Goal: Find specific page/section: Find specific page/section

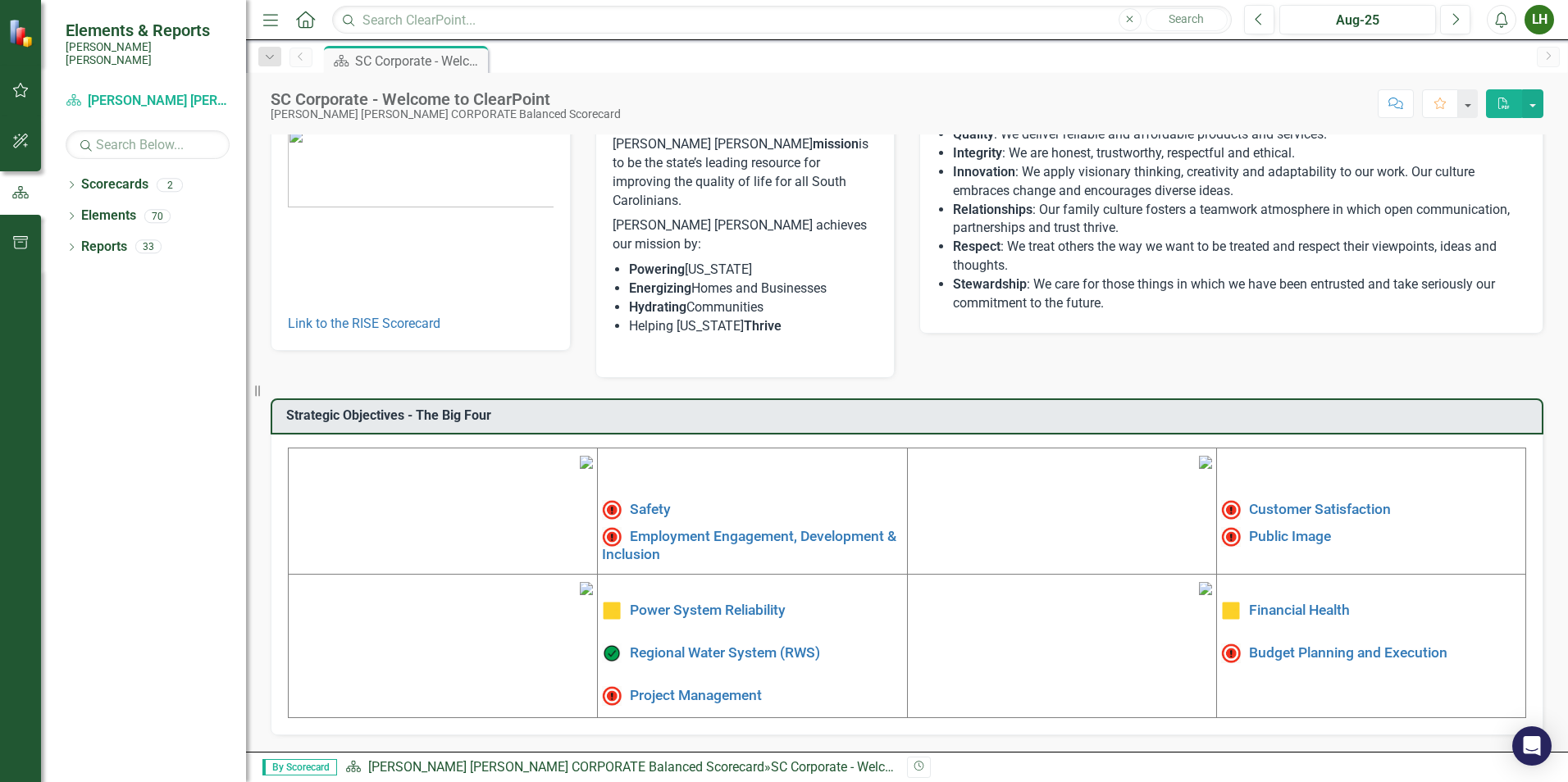
scroll to position [247, 0]
click at [652, 501] on link "Safety" at bounding box center [650, 508] width 41 height 16
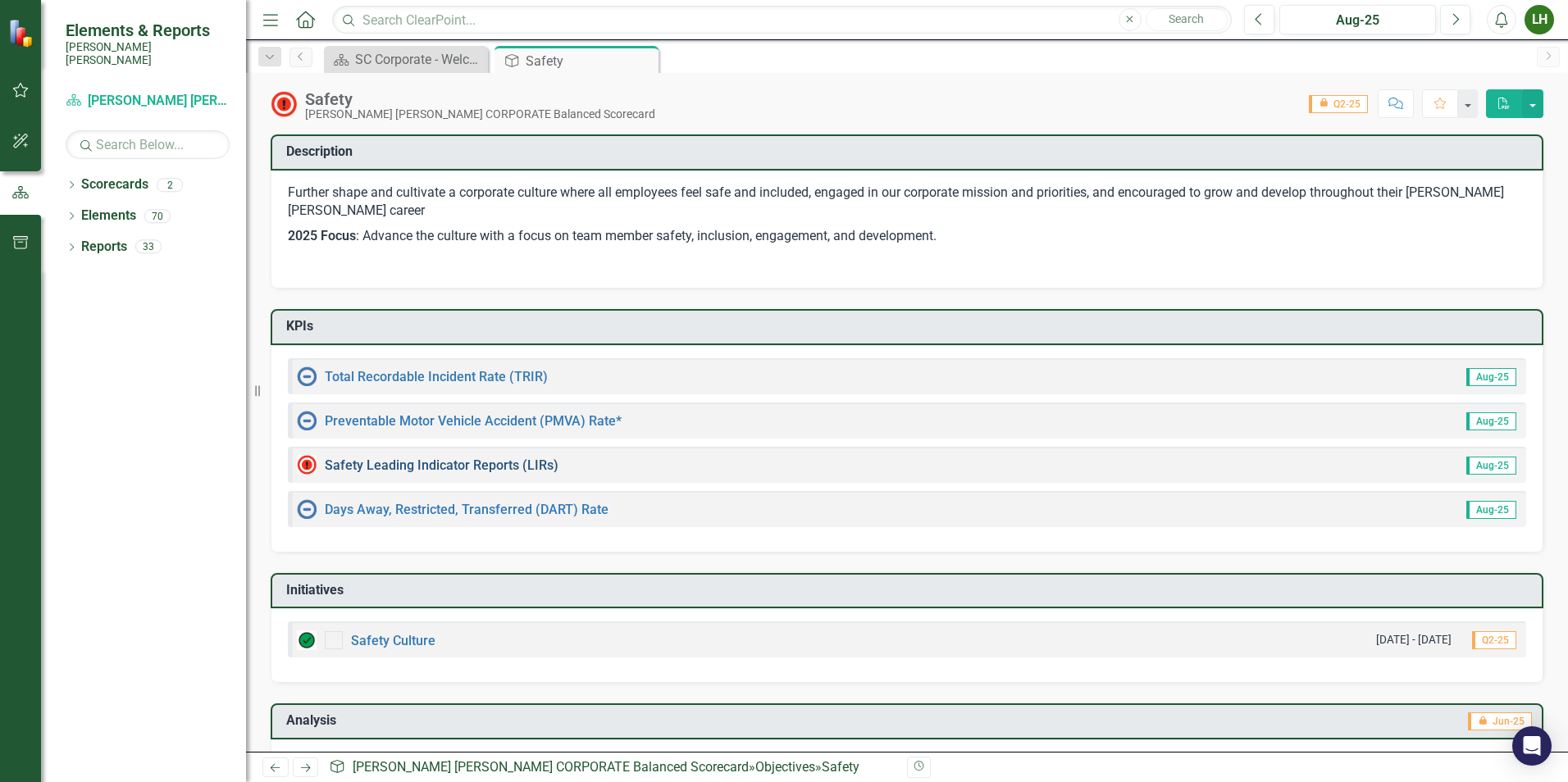
click at [523, 464] on link "Safety Leading Indicator Reports (LIRs)" at bounding box center [442, 465] width 234 height 16
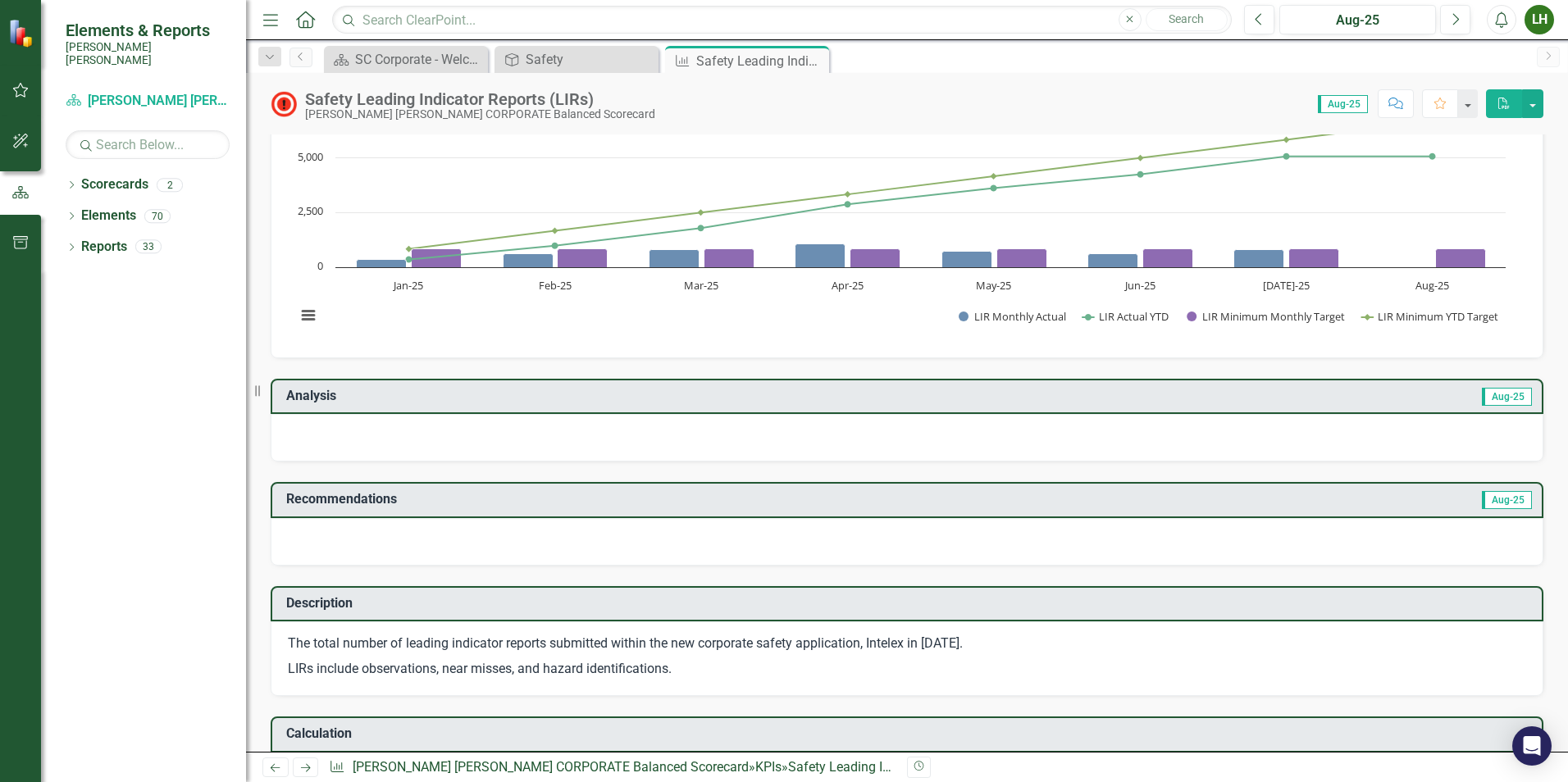
scroll to position [82, 0]
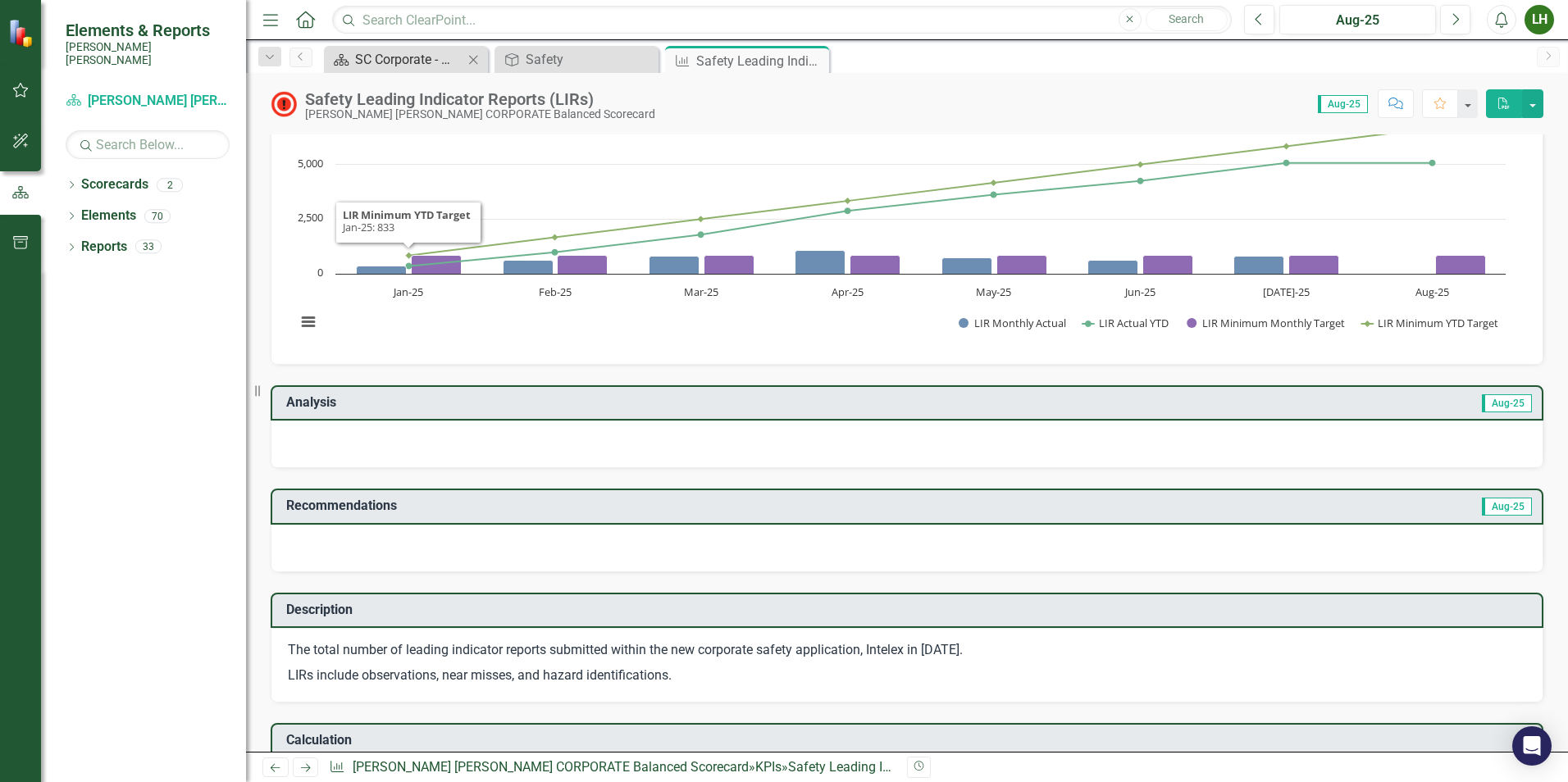
click at [397, 61] on div "SC Corporate - Welcome to ClearPoint" at bounding box center [409, 60] width 108 height 21
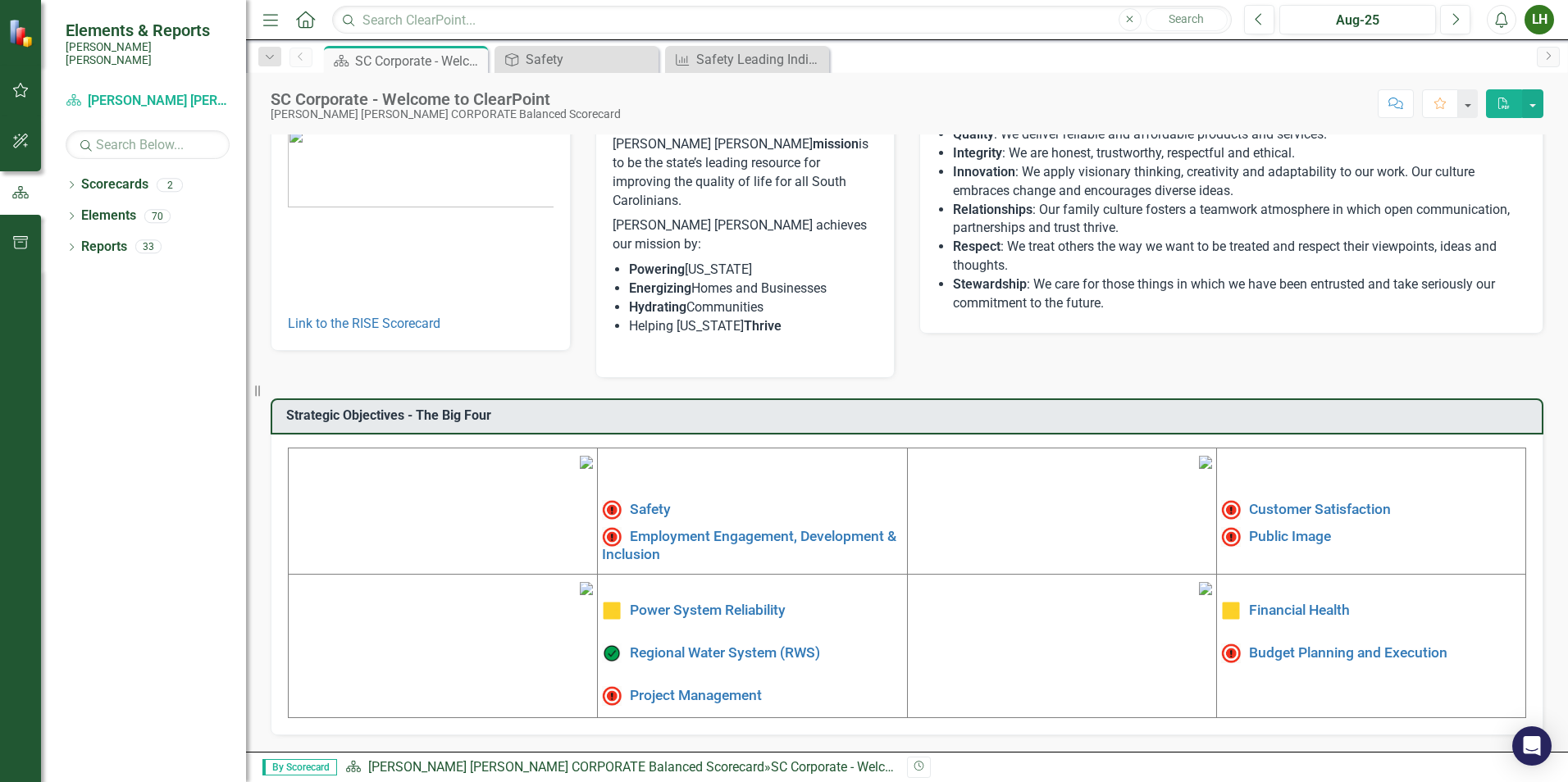
scroll to position [247, 0]
click at [1271, 602] on link "Financial Health" at bounding box center [1299, 610] width 100 height 16
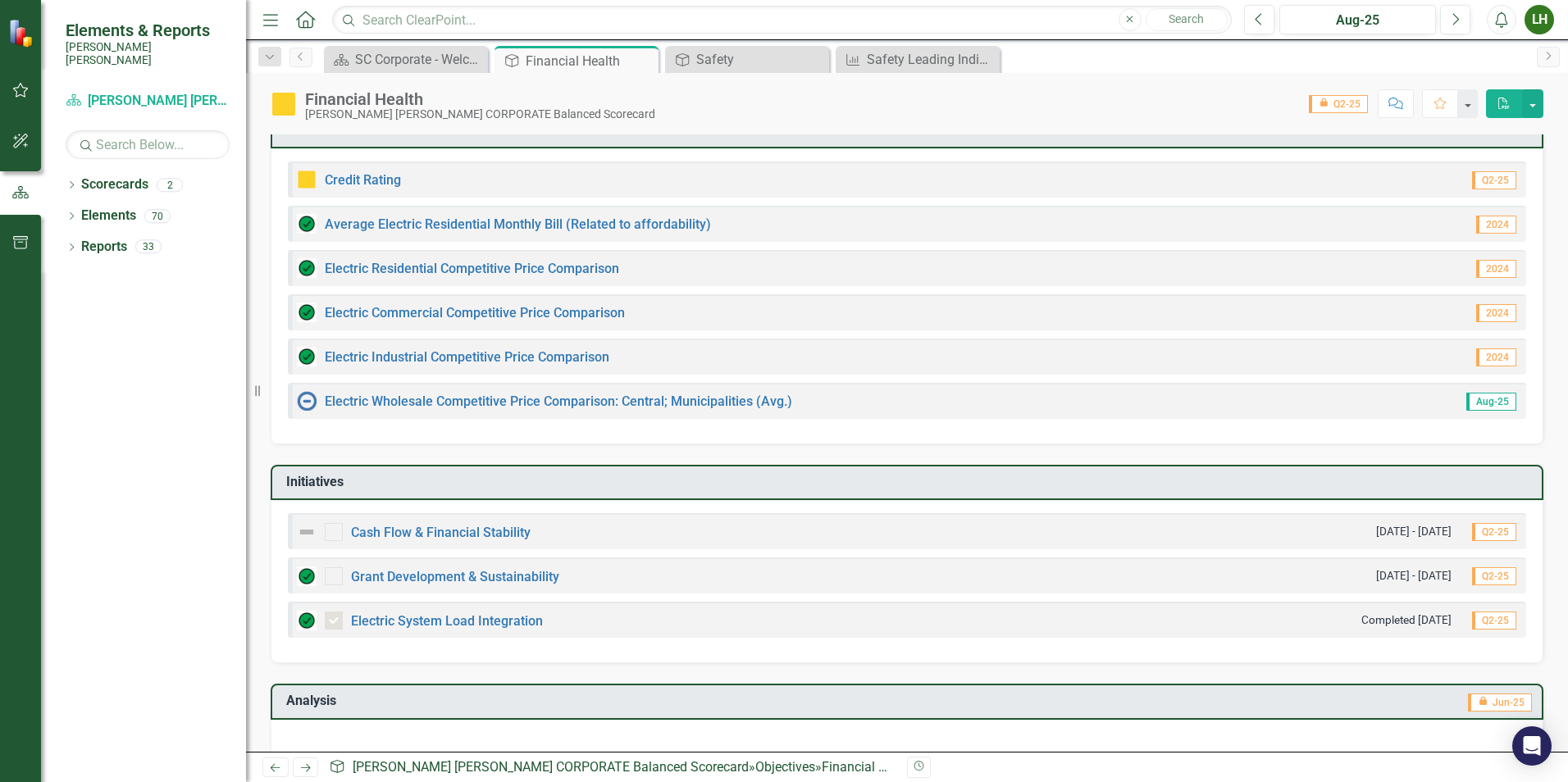
scroll to position [164, 0]
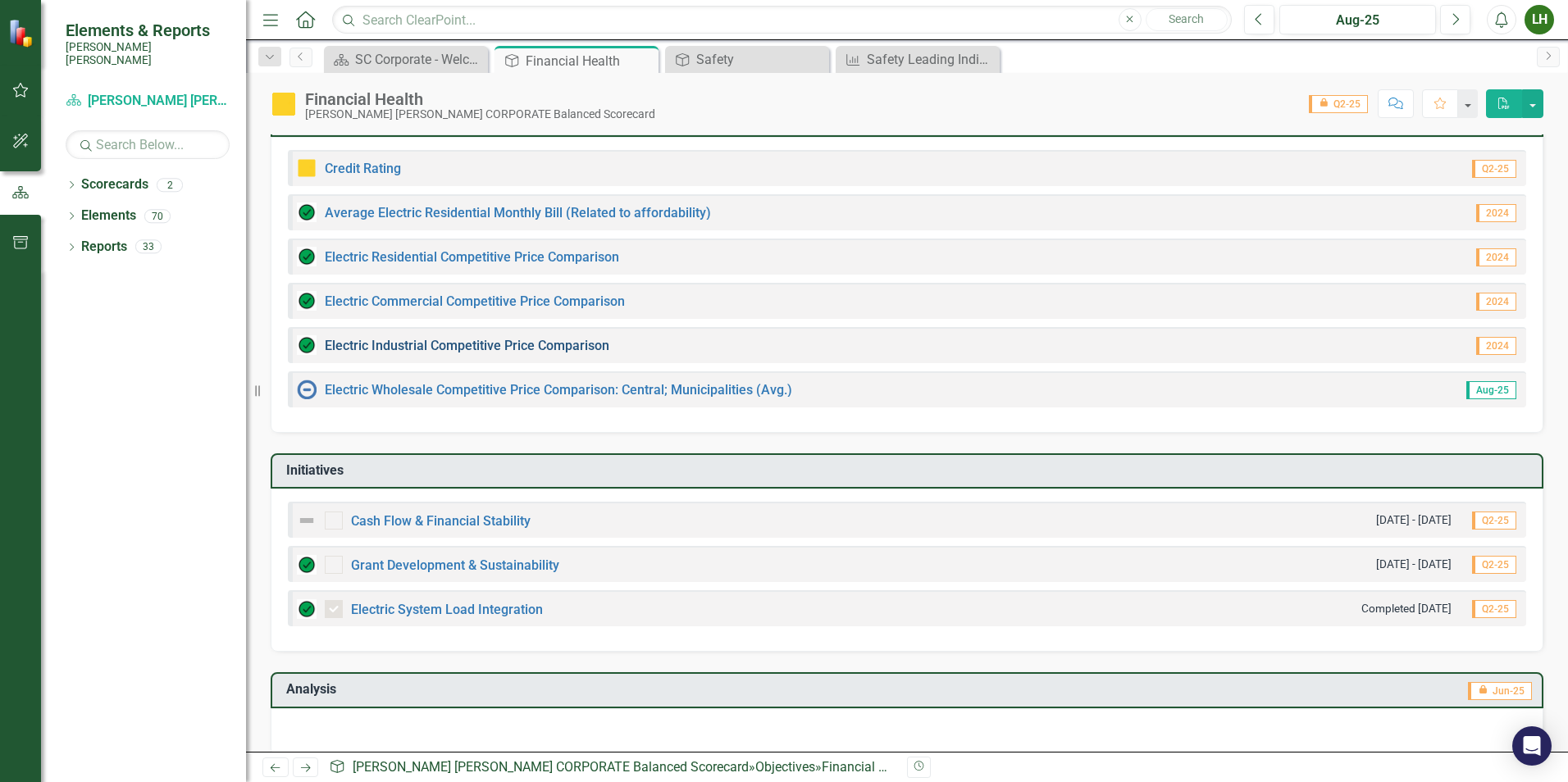
click at [520, 344] on link "Electric Industrial Competitive Price Comparison" at bounding box center [467, 346] width 284 height 16
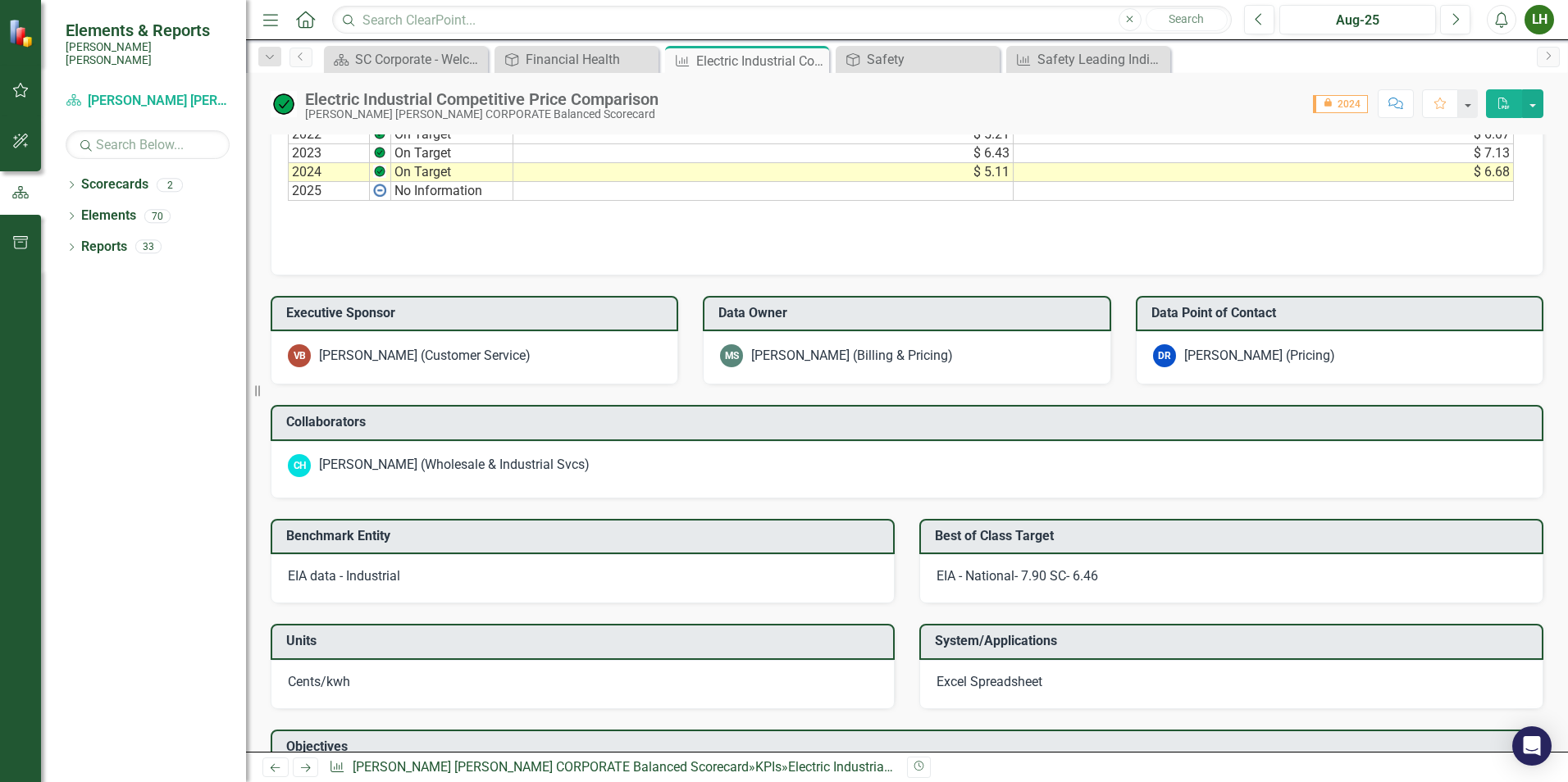
scroll to position [1101, 0]
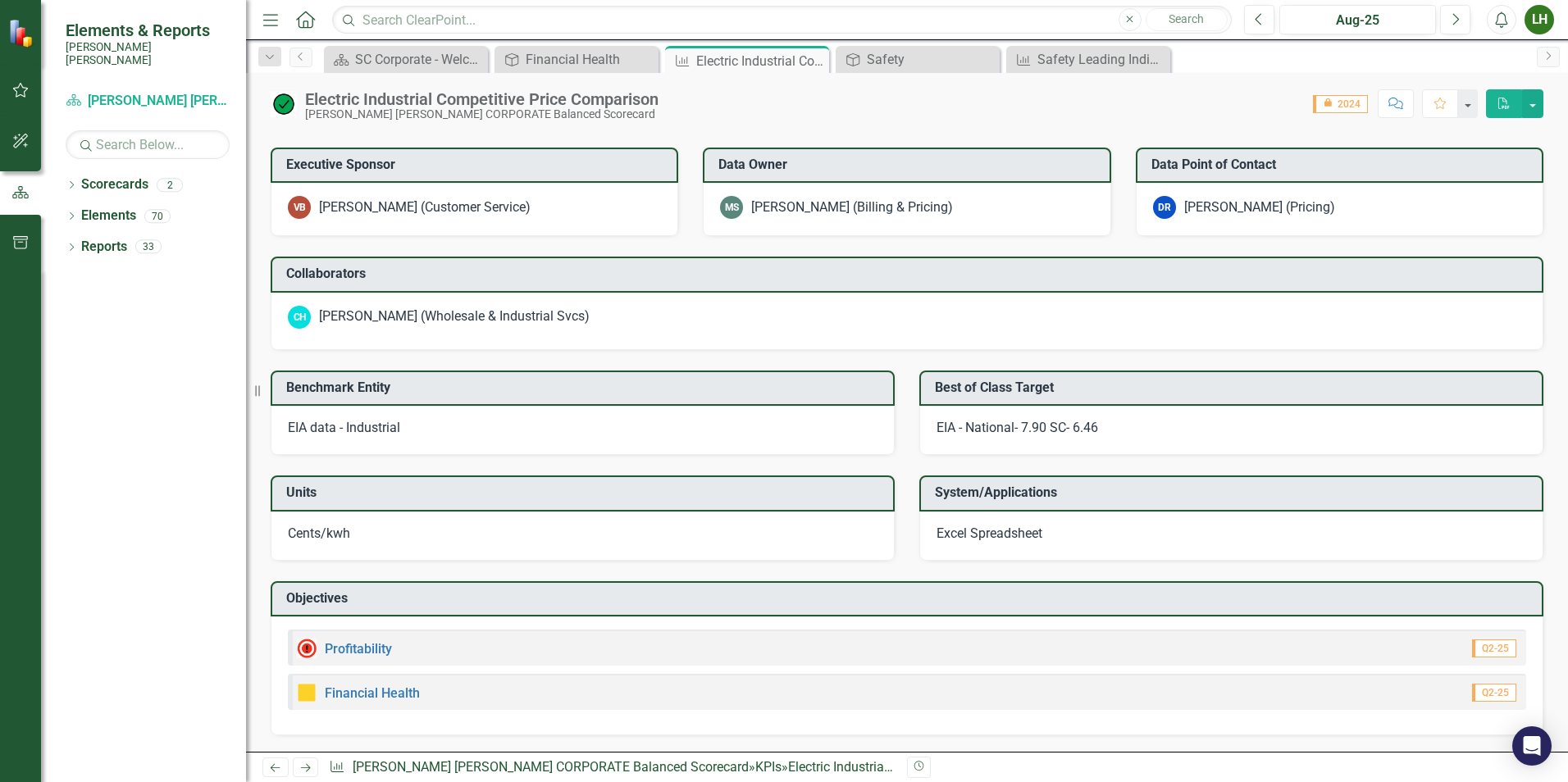
click at [371, 638] on div "Profitability" at bounding box center [345, 648] width 95 height 20
click at [370, 645] on link "Profitability" at bounding box center [359, 649] width 68 height 16
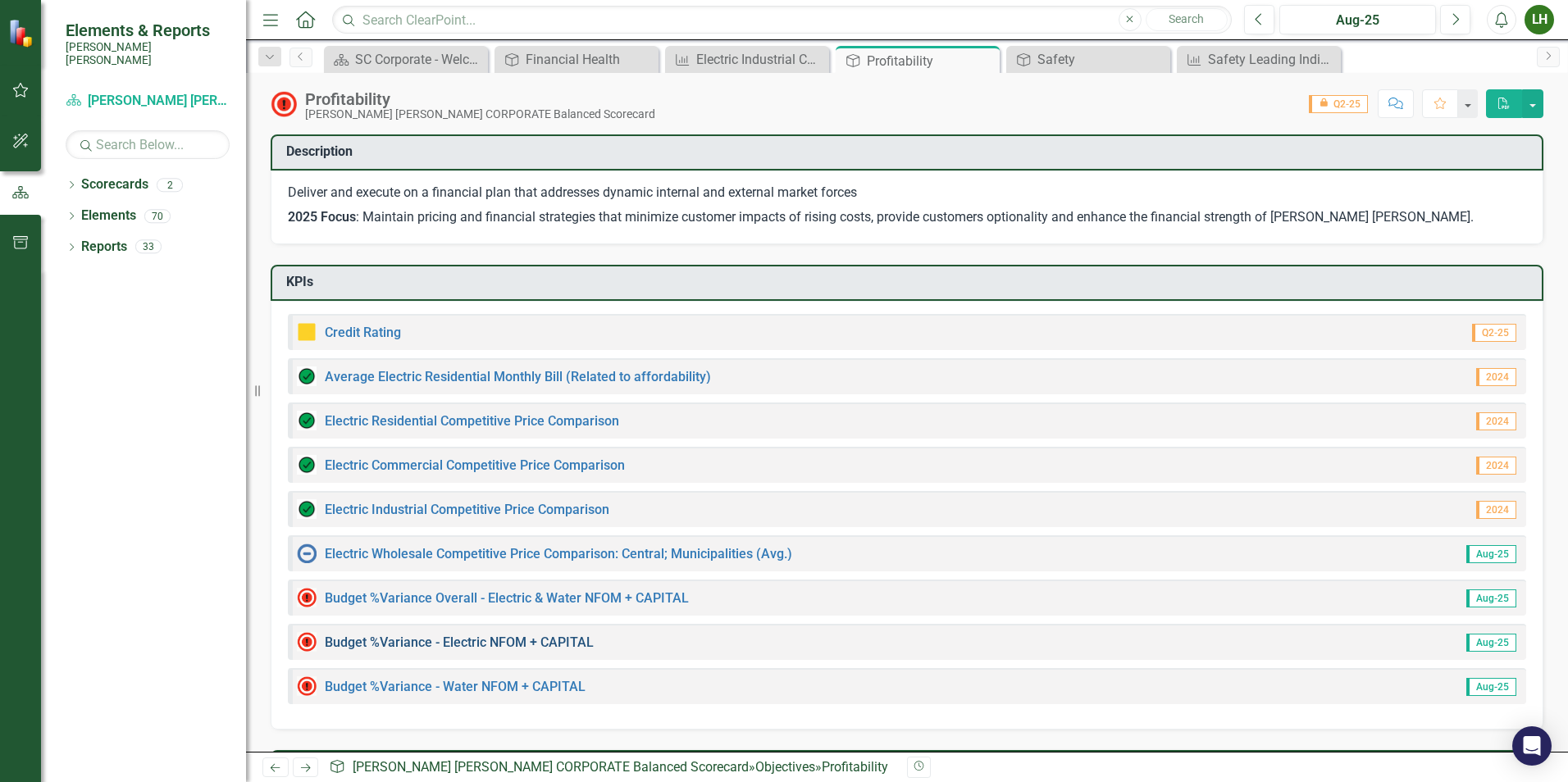
click at [509, 646] on link "Budget %Variance​ - Electric NFOM + CAPITAL" at bounding box center [459, 643] width 269 height 16
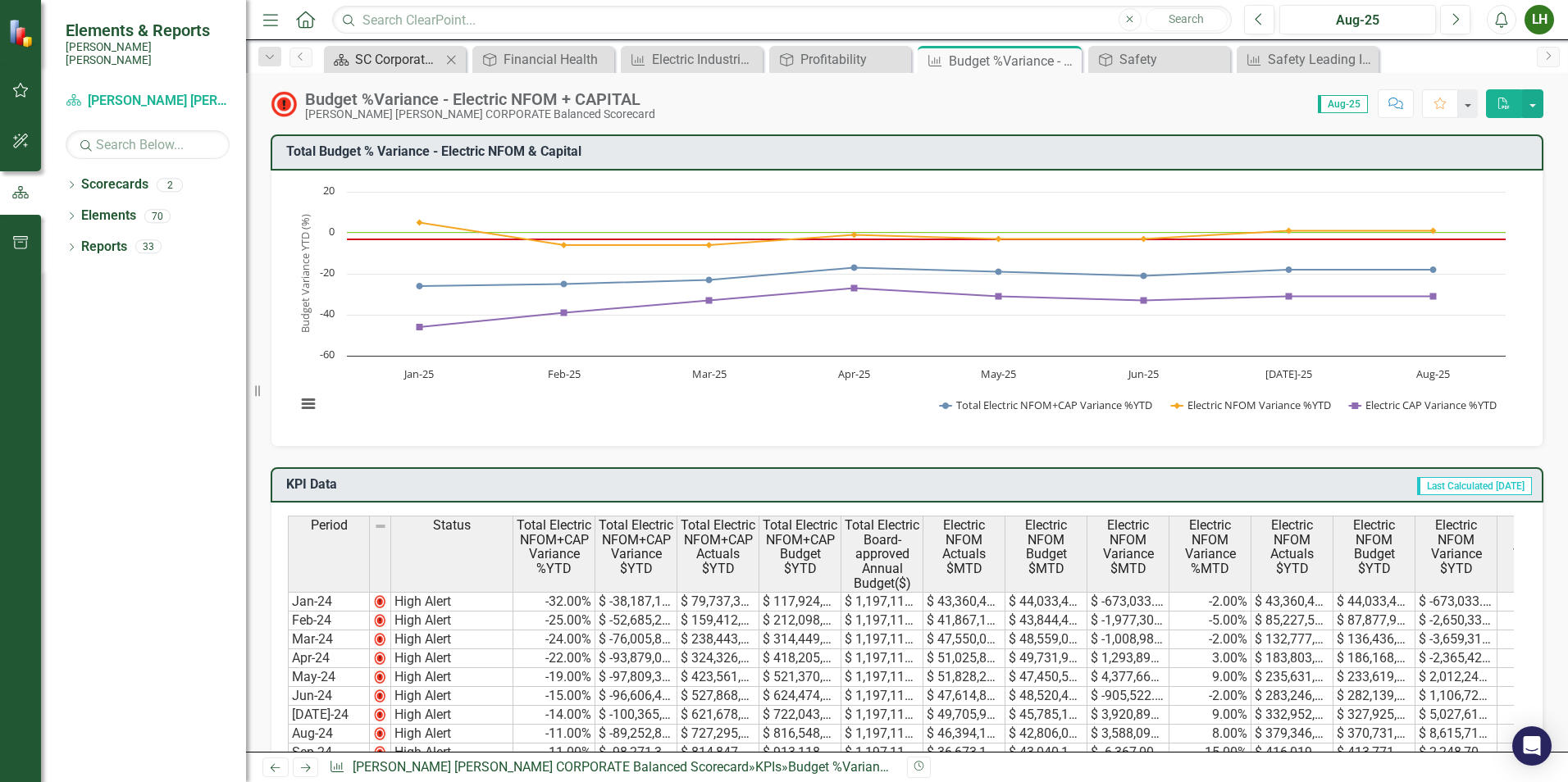
click at [352, 61] on link "Scorecard SC Corporate - Welcome to ClearPoint" at bounding box center [385, 60] width 113 height 21
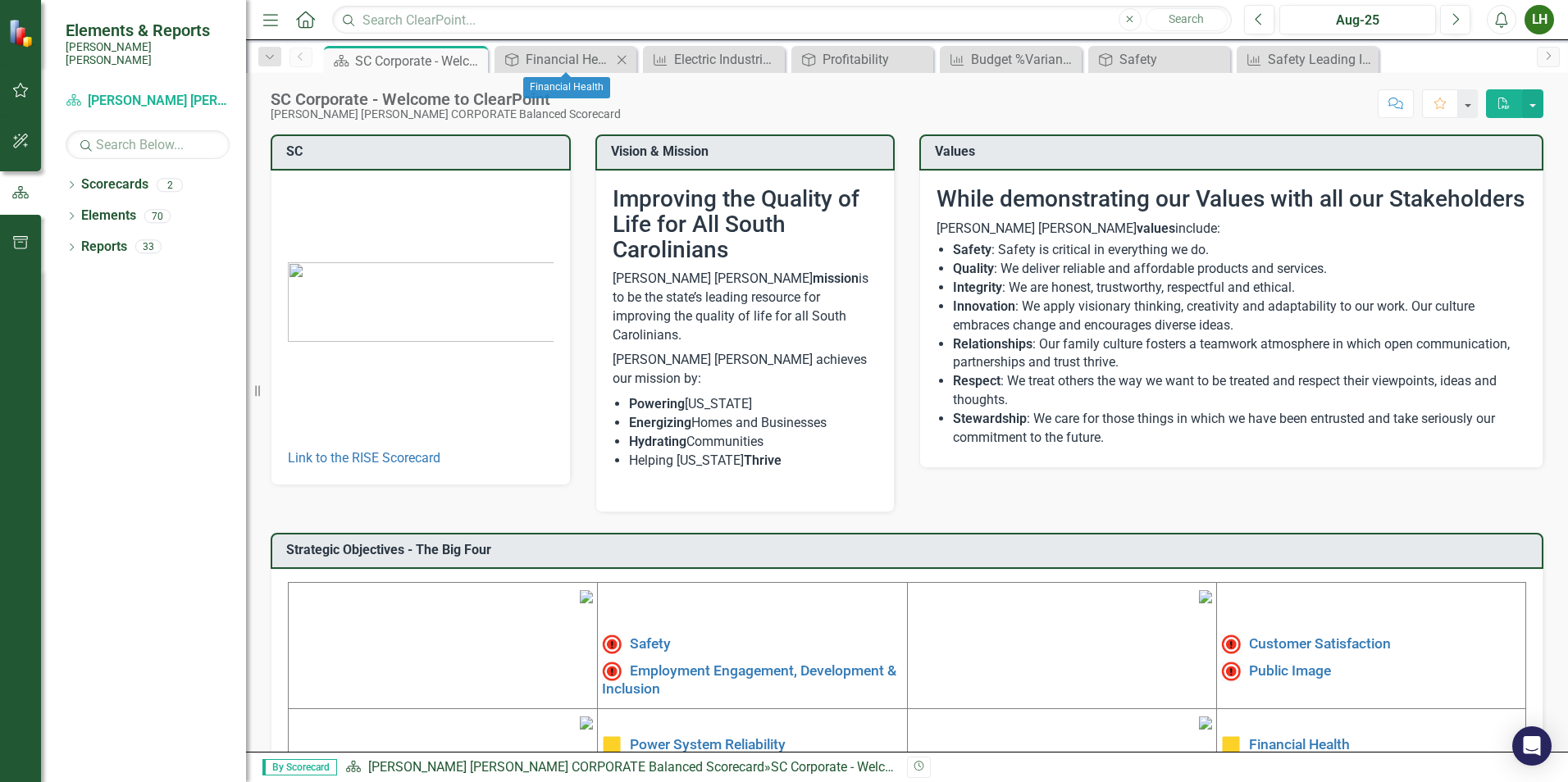
click at [622, 60] on icon at bounding box center [622, 59] width 9 height 9
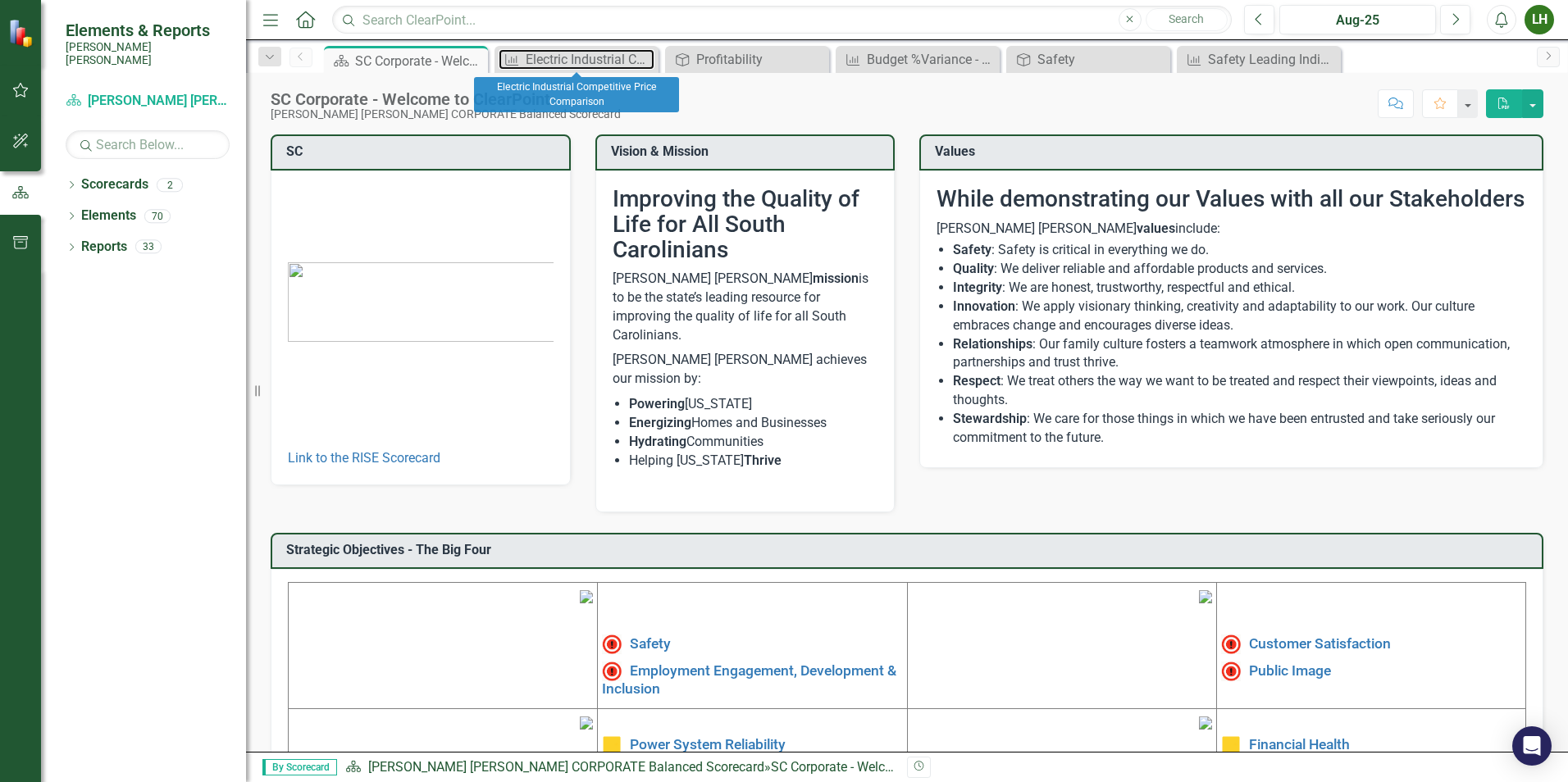
click at [622, 60] on div "Electric Industrial Competitive Price Comparison" at bounding box center [590, 60] width 129 height 21
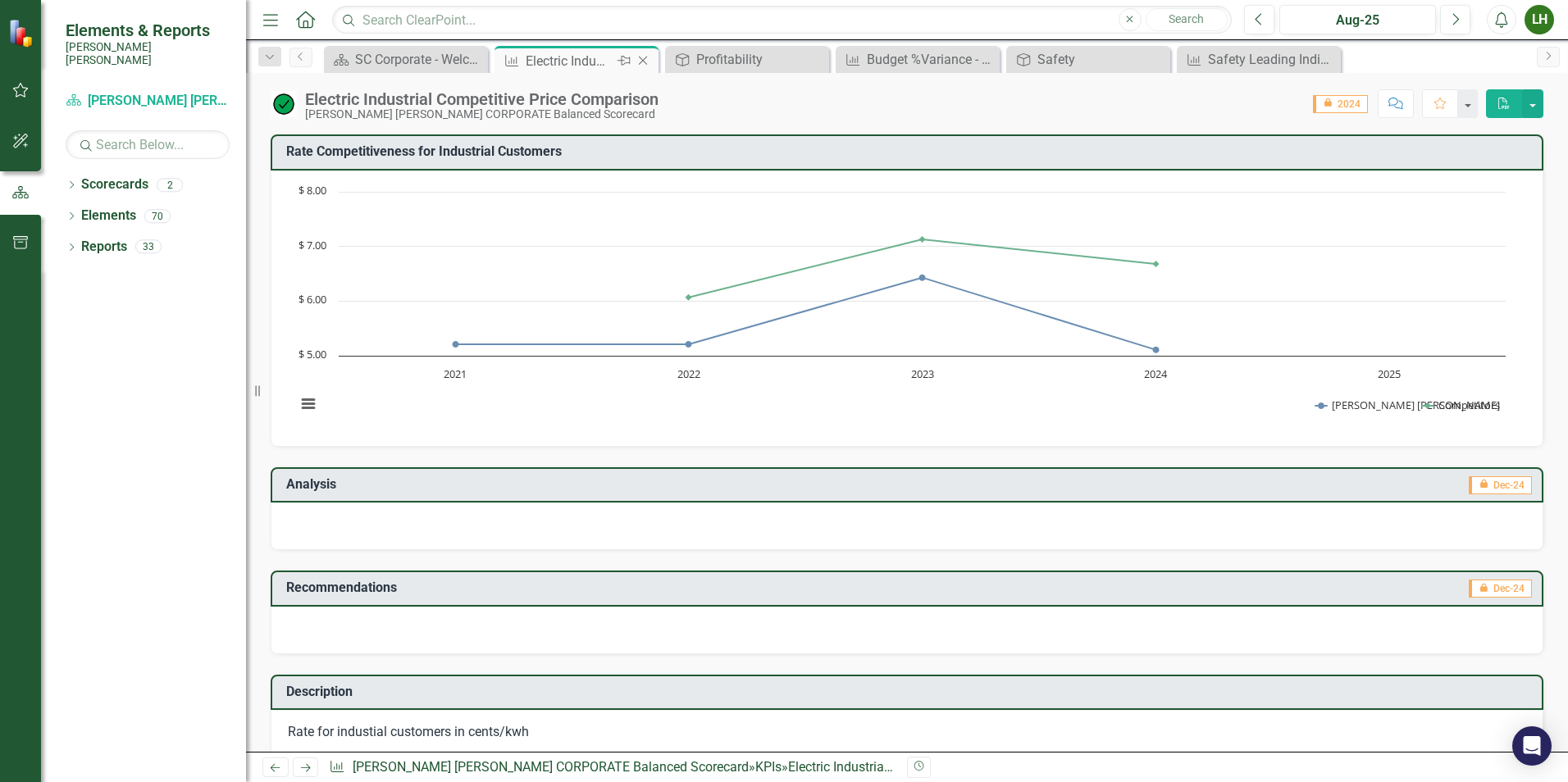
click at [644, 62] on icon "Close" at bounding box center [643, 60] width 16 height 13
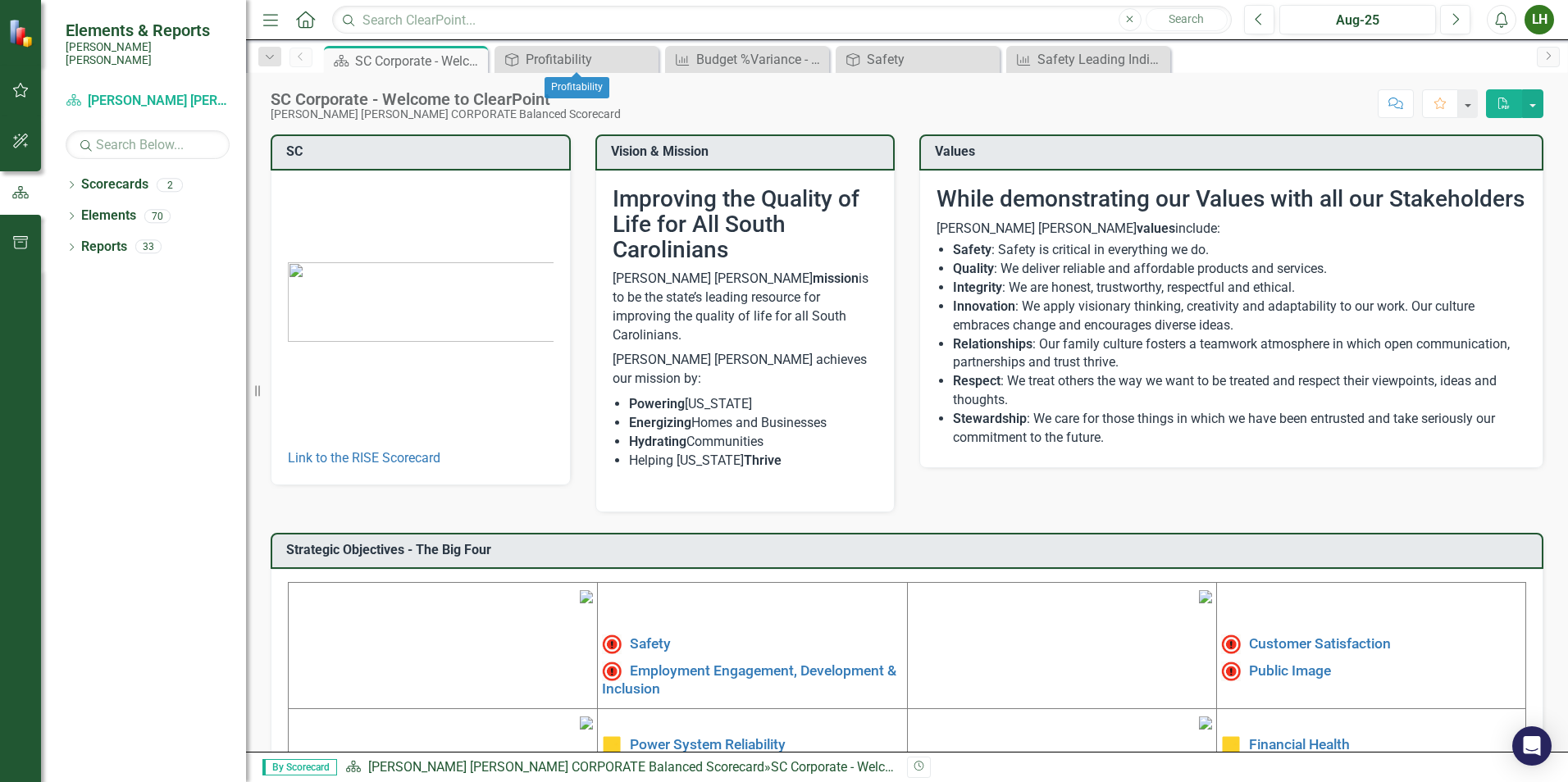
click at [0, 0] on icon "Close" at bounding box center [0, 0] width 0 height 0
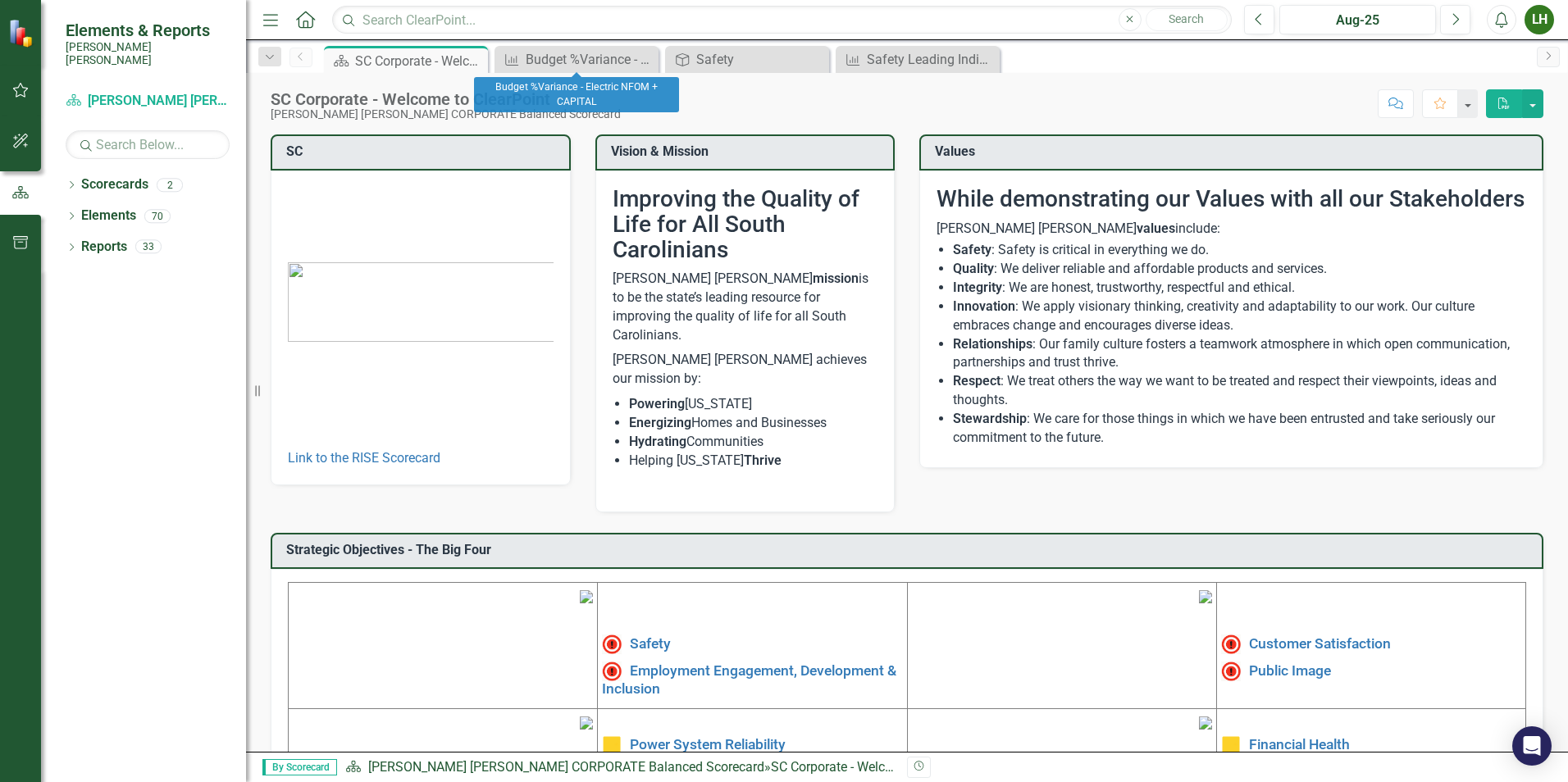
click at [0, 0] on icon "Close" at bounding box center [0, 0] width 0 height 0
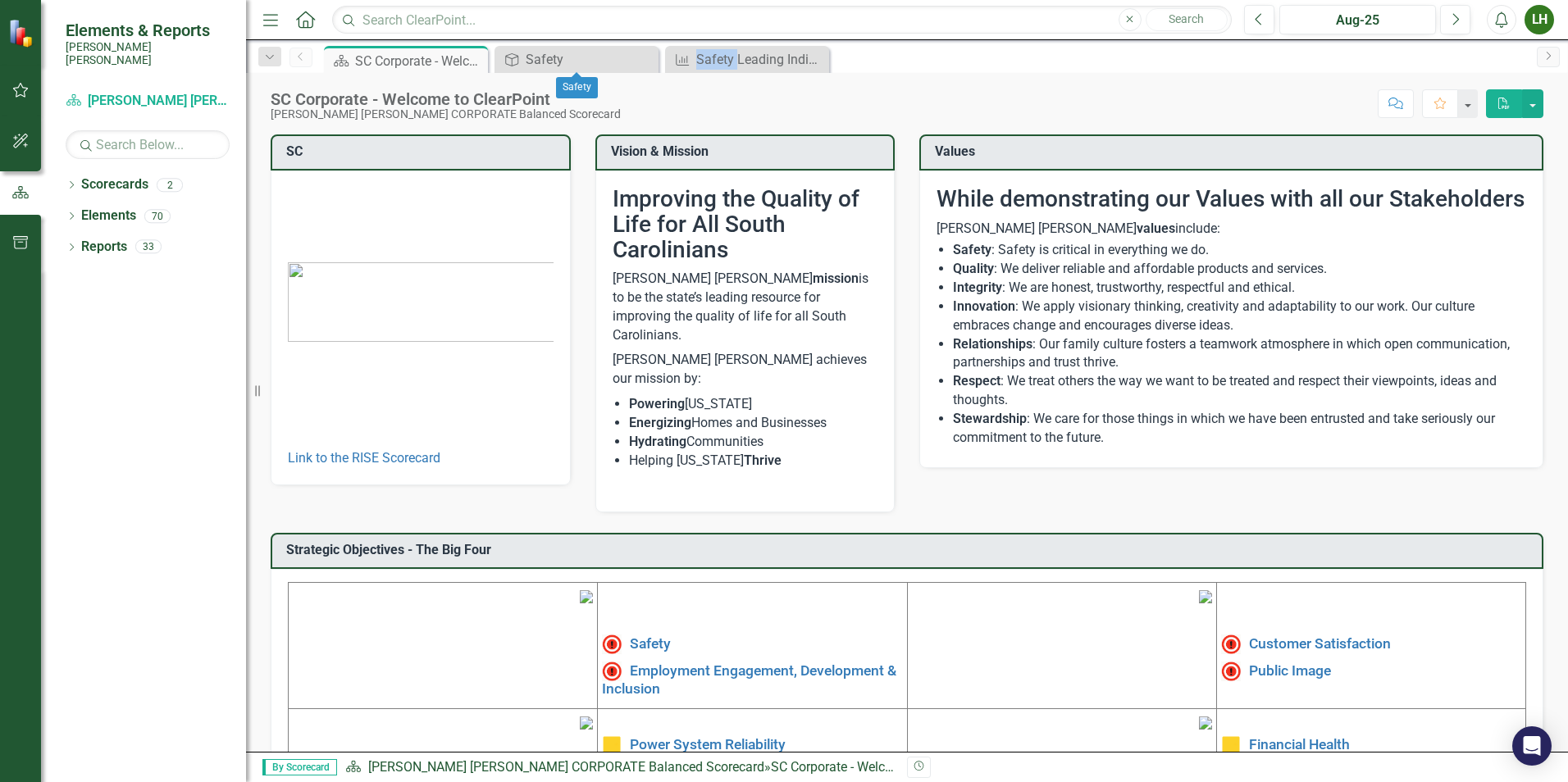
click at [0, 0] on icon "Close" at bounding box center [0, 0] width 0 height 0
